Goal: Communication & Community: Answer question/provide support

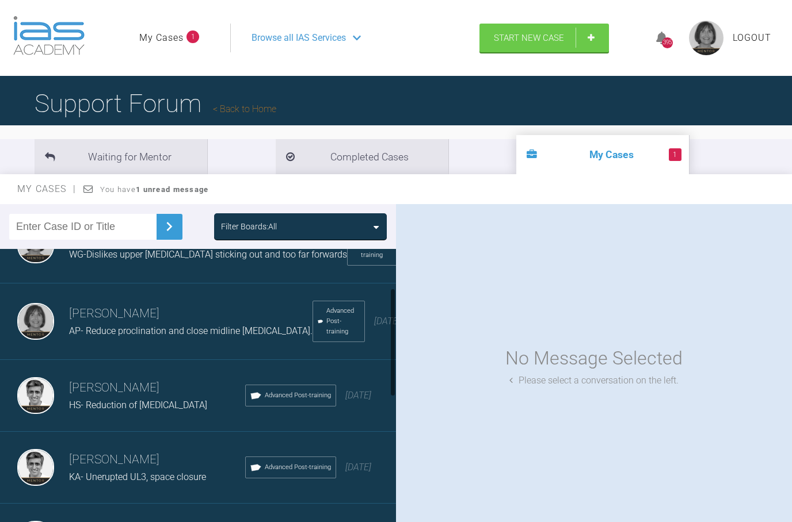
scroll to position [117, 0]
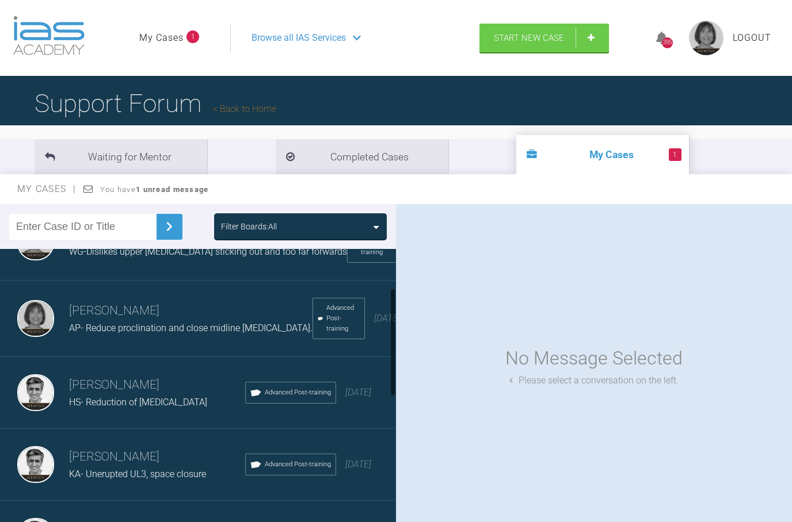
click at [124, 467] on h3 "[PERSON_NAME]" at bounding box center [157, 458] width 176 height 20
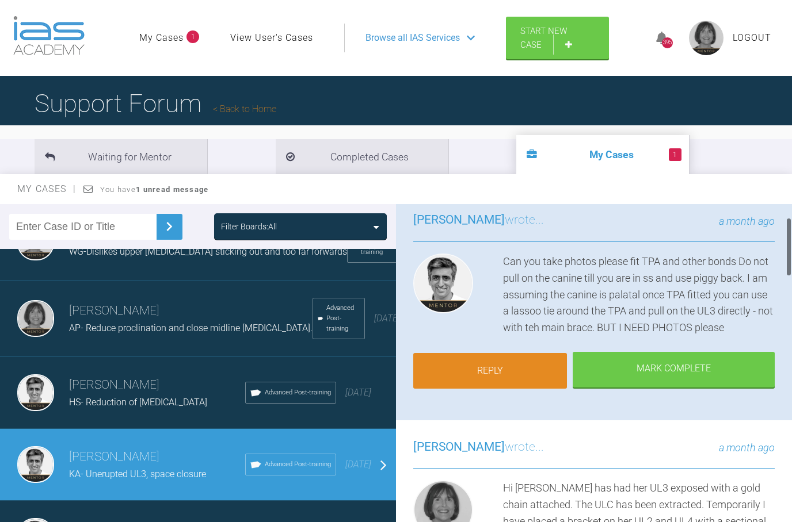
scroll to position [82, 0]
click at [497, 376] on link "Reply" at bounding box center [490, 372] width 154 height 36
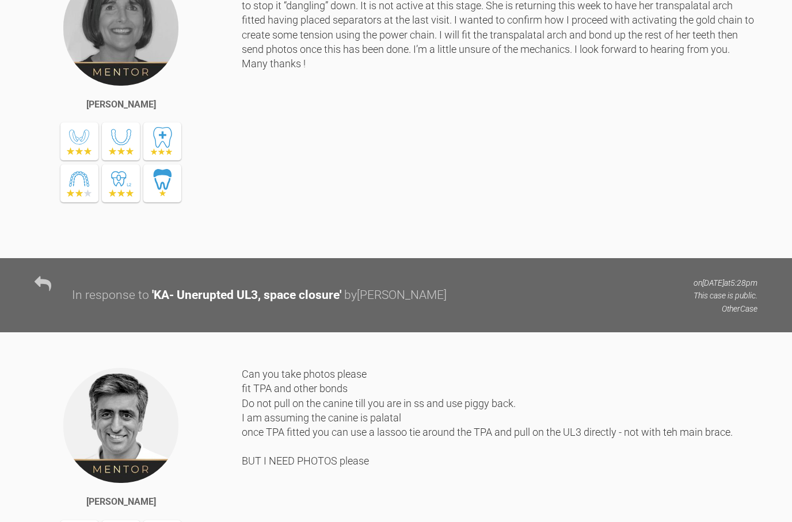
scroll to position [2678, 0]
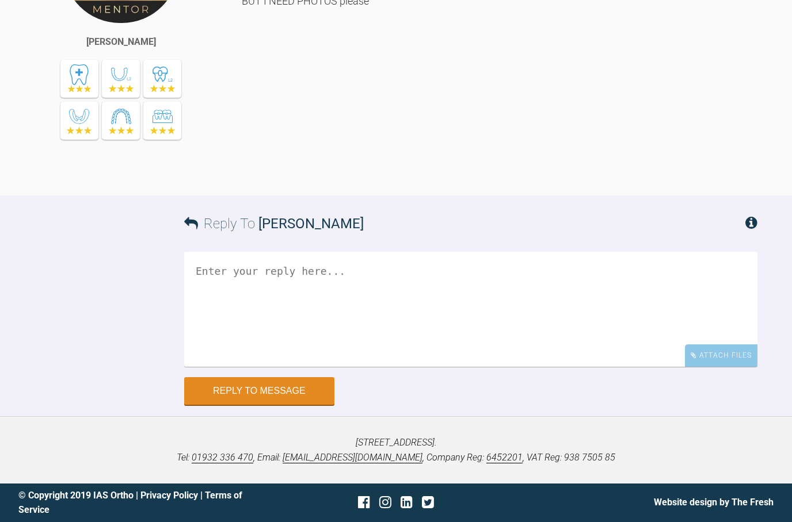
click at [187, 278] on textarea at bounding box center [470, 309] width 573 height 115
click at [306, 285] on textarea "Hi Asif It has been some time. 4 weeks approx" at bounding box center [470, 309] width 573 height 115
click at [373, 288] on textarea "Hi Asif It has been some time, 4 weeks approx" at bounding box center [470, 309] width 573 height 115
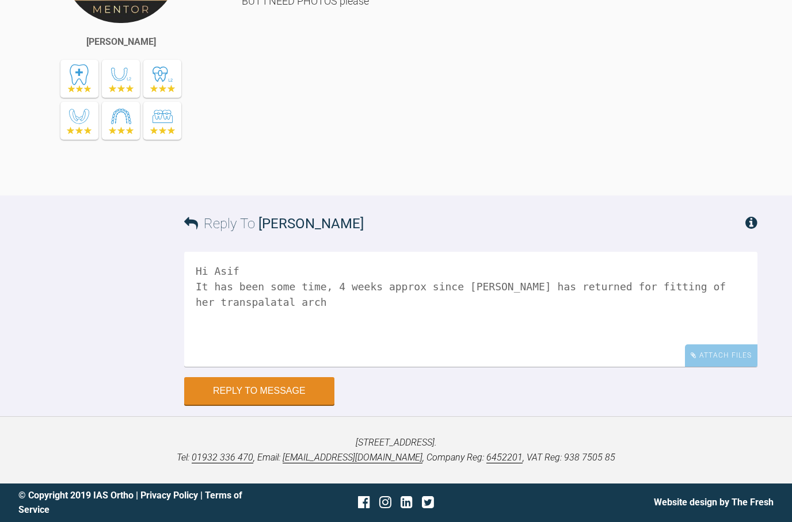
click at [372, 280] on textarea "Hi Asif It has been some time, 4 weeks approx since [PERSON_NAME] has returned …" at bounding box center [470, 309] width 573 height 115
click at [303, 284] on textarea "Hi Asif It has been some time, 4 weeks approx since [PERSON_NAME] has returned …" at bounding box center [470, 309] width 573 height 115
click at [376, 291] on textarea "Hi Asif It has been some time, (4 weeks approx since KA has returned for fittin…" at bounding box center [470, 309] width 573 height 115
click at [640, 285] on textarea "Hi Asif It has been some time, (4 weeks approx) since KA has returned for fitti…" at bounding box center [470, 309] width 573 height 115
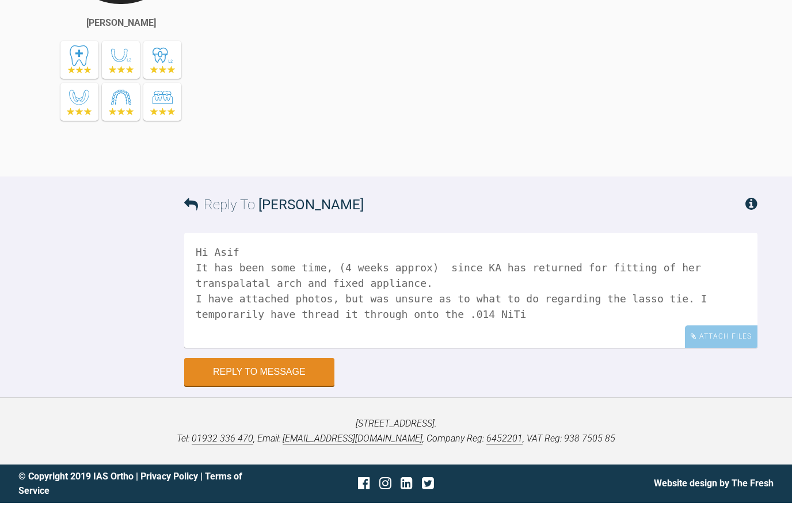
click at [671, 284] on textarea "Hi Asif It has been some time, (4 weeks approx) since KA has returned for fitti…" at bounding box center [470, 309] width 573 height 115
click at [280, 298] on textarea "Hi Asif It has been some time, (4 weeks approx) since KA has returned for fitti…" at bounding box center [470, 309] width 573 height 115
click at [682, 284] on textarea "Hi Asif It has been some time, (4 weeks approx) since KA has returned for fitti…" at bounding box center [470, 309] width 573 height 115
click at [227, 296] on textarea "Hi Asif It has been some time, (4 weeks approx) since KA has returned for fitti…" at bounding box center [470, 309] width 573 height 115
drag, startPoint x: 232, startPoint y: 298, endPoint x: 343, endPoint y: 297, distance: 111.0
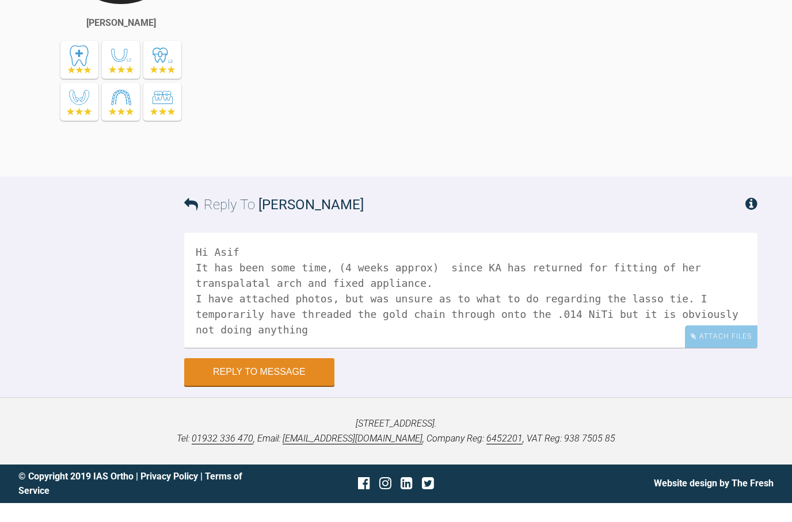
click at [343, 297] on textarea "Hi Asif It has been some time, (4 weeks approx) since KA has returned for fitti…" at bounding box center [470, 309] width 573 height 115
click at [624, 299] on textarea "Hi Asif It has been some time, (4 weeks approx) since KA has returned for fitti…" at bounding box center [470, 309] width 573 height 115
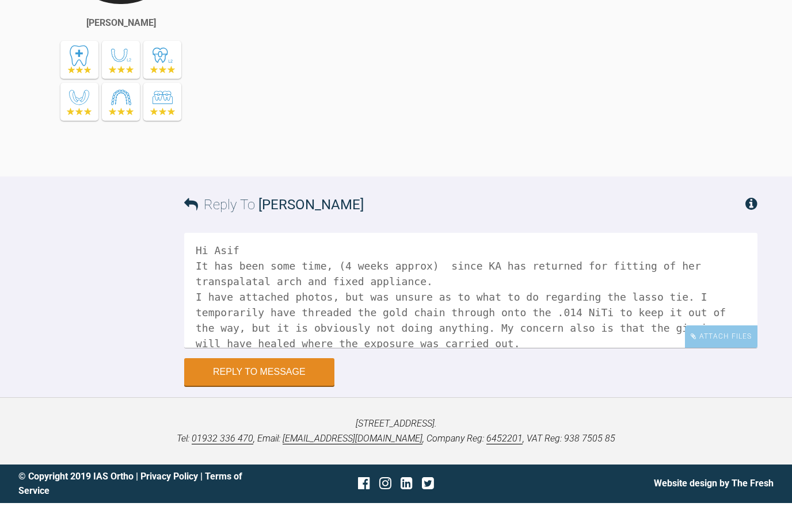
scroll to position [1, 0]
click at [519, 330] on textarea "Hi Asif It has been some time, (4 weeks approx) since KA has returned for fitti…" at bounding box center [470, 309] width 573 height 115
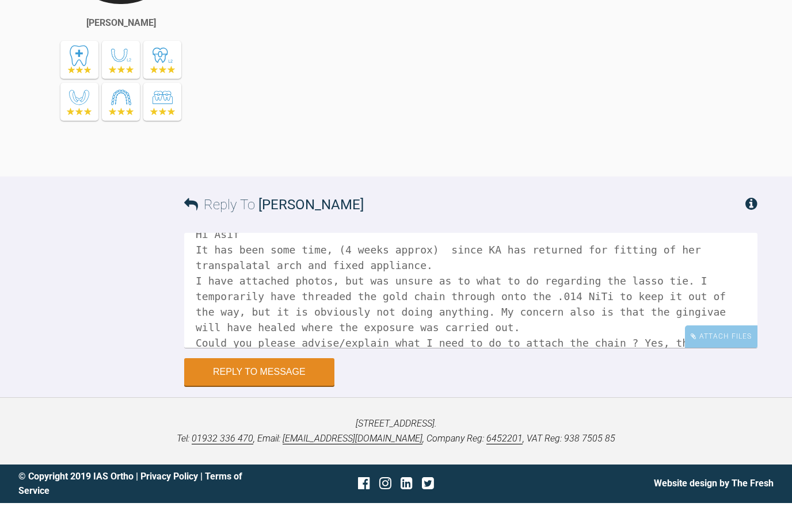
scroll to position [17, 0]
drag, startPoint x: 387, startPoint y: 346, endPoint x: 322, endPoint y: 328, distance: 68.1
click at [322, 328] on textarea "Hi Asif It has been some time, (4 weeks approx) since KA has returned for fitti…" at bounding box center [470, 309] width 573 height 115
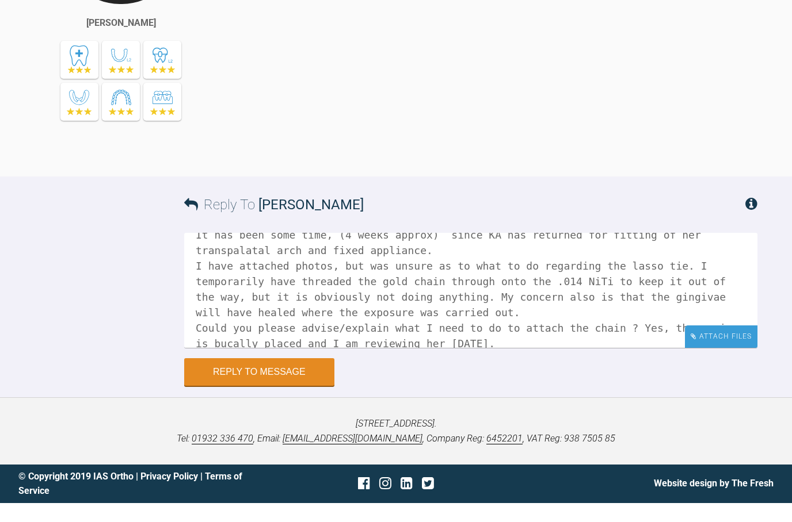
scroll to position [32, 0]
type textarea "Hi Asif It has been some time, (4 weeks approx) since KA has returned for fitti…"
click at [719, 345] on div "Attach Files" at bounding box center [721, 356] width 72 height 22
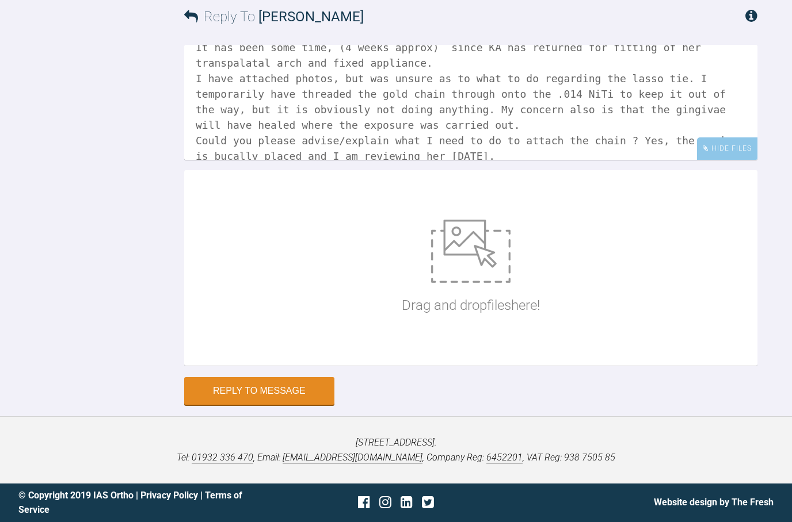
scroll to position [2839, 0]
click at [441, 283] on img at bounding box center [470, 251] width 79 height 63
type input "C:\fakepath\_DSC0002.jpeg"
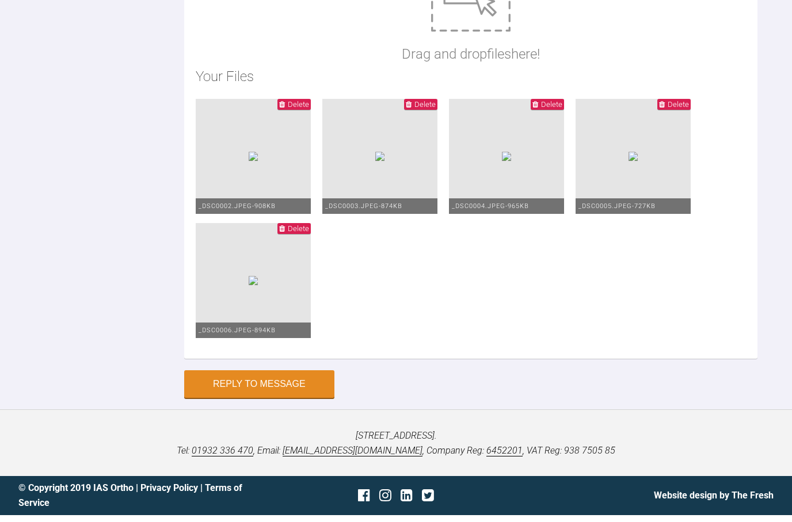
scroll to position [3091, 0]
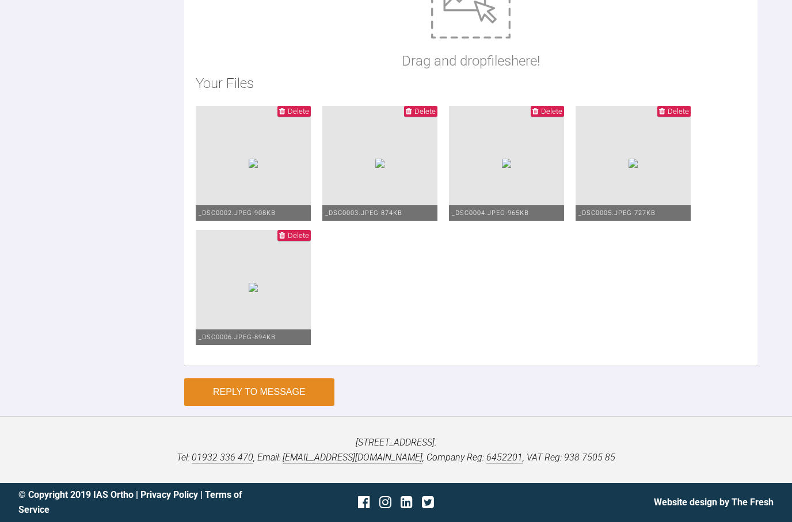
drag, startPoint x: 268, startPoint y: 396, endPoint x: 268, endPoint y: 190, distance: 206.0
click at [268, 396] on button "Reply to Message" at bounding box center [259, 393] width 150 height 28
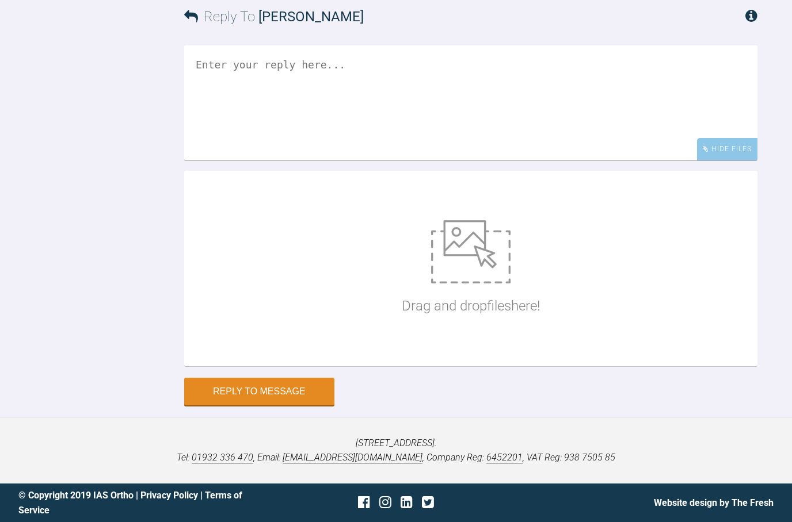
scroll to position [3259, 0]
